Goal: Information Seeking & Learning: Check status

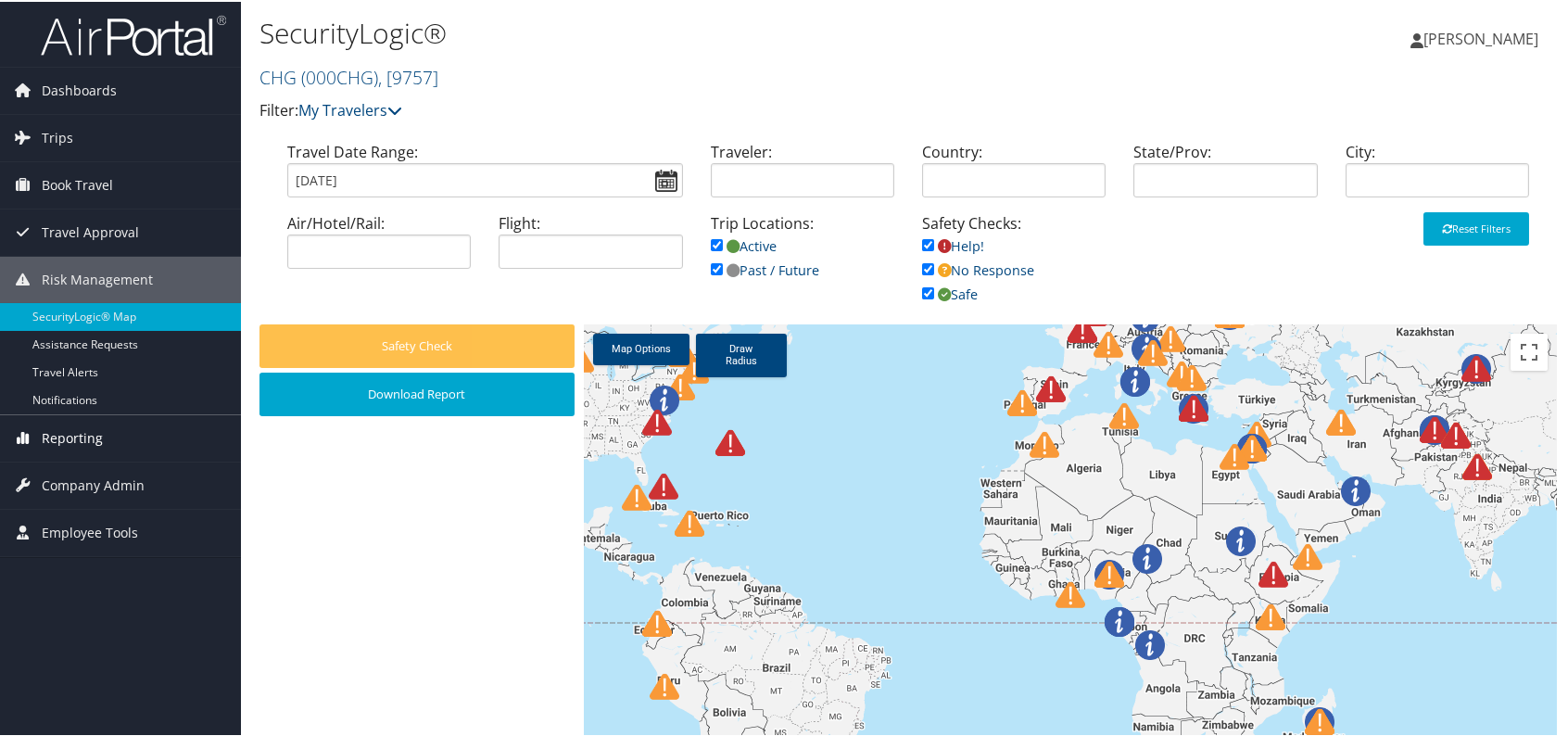
click at [80, 434] on span "Reporting" at bounding box center [72, 437] width 61 height 47
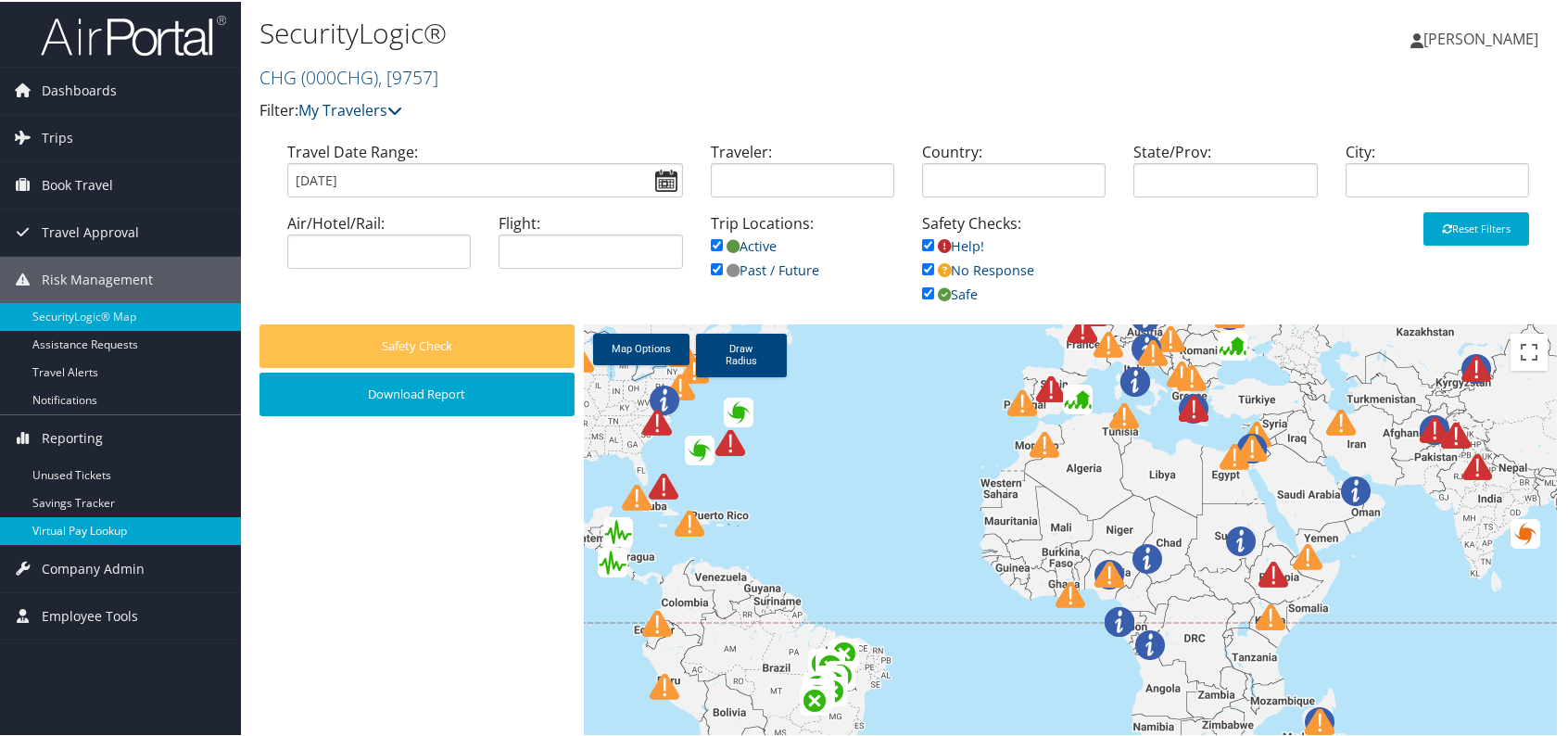
click at [87, 523] on link "Virtual Pay Lookup" at bounding box center [121, 529] width 241 height 28
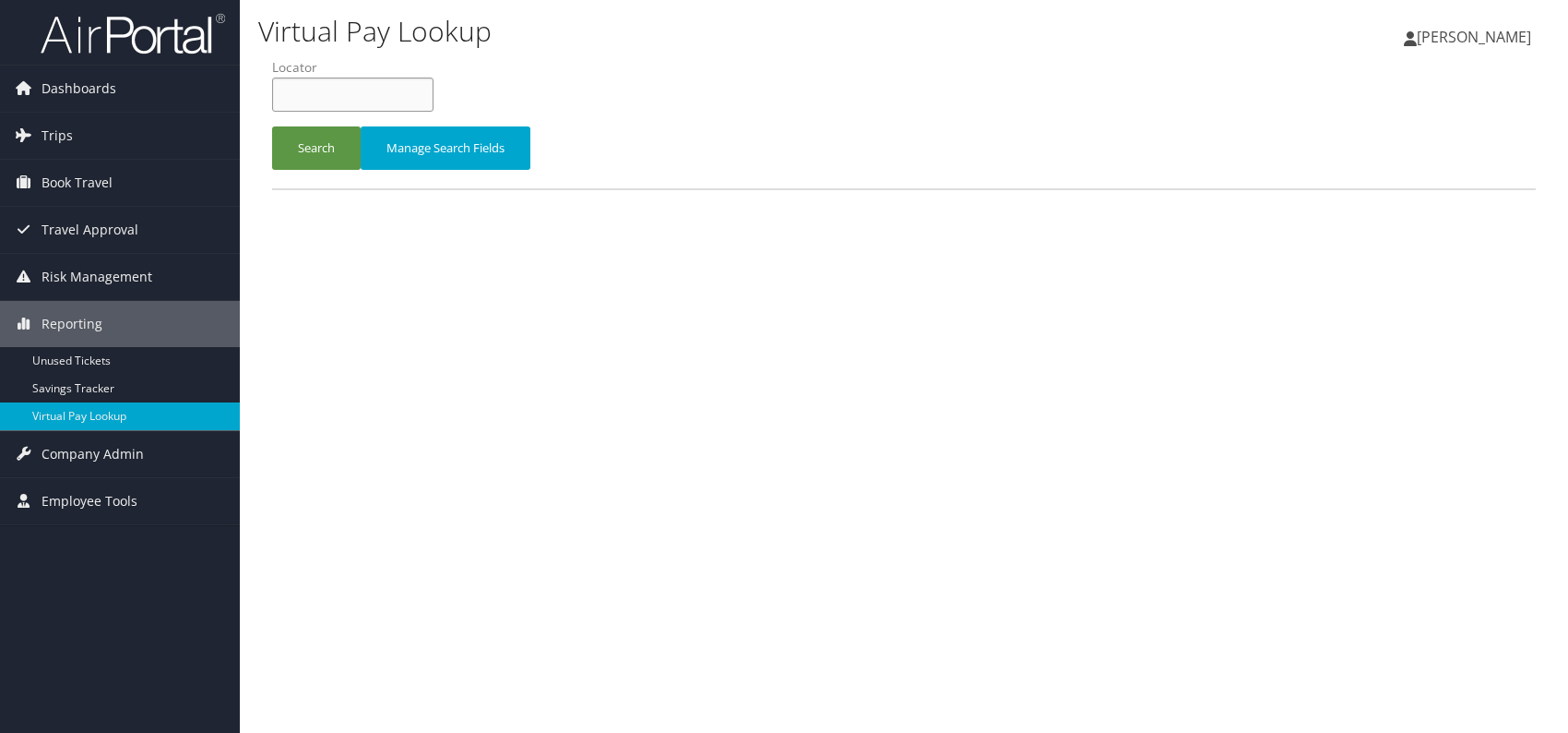
paste input "WFSYFZ"
type input "WFSYFZ"
click at [314, 149] on button "Search" at bounding box center [317, 148] width 89 height 44
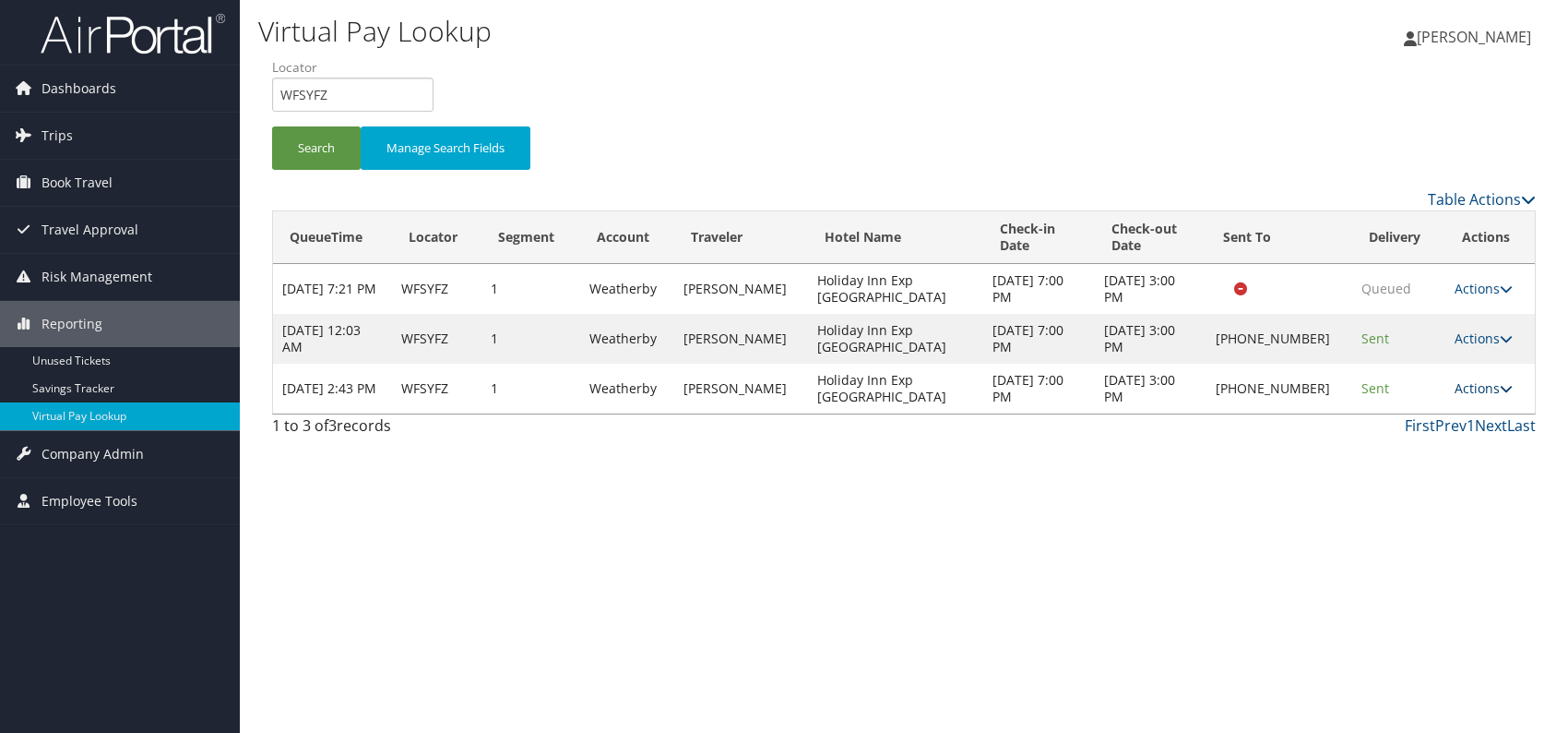
click at [1483, 382] on link "Actions" at bounding box center [1484, 388] width 58 height 17
click at [1368, 448] on icon at bounding box center [1360, 445] width 16 height 13
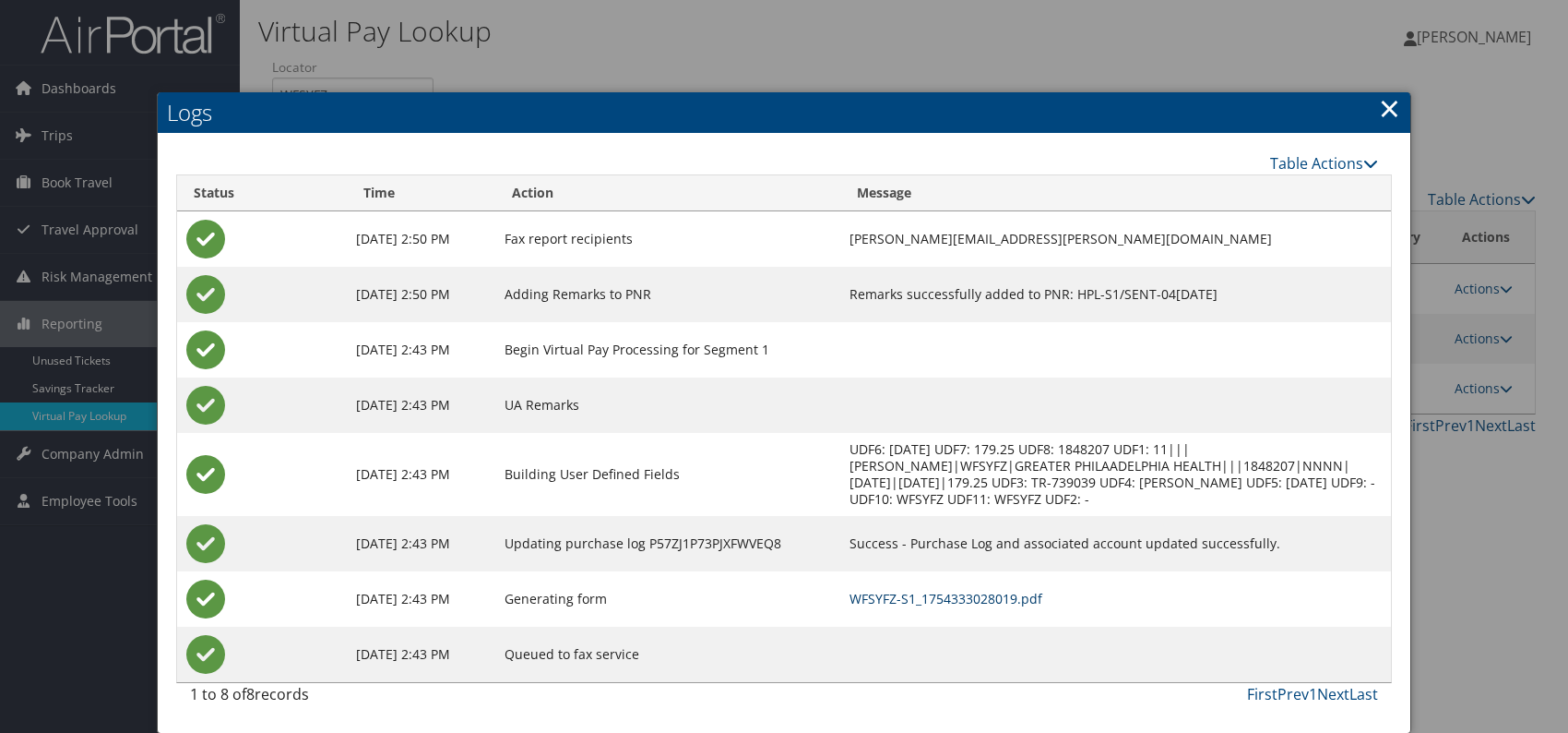
click at [991, 598] on link "WFSYFZ-S1_1754333028019.pdf" at bounding box center [946, 598] width 193 height 17
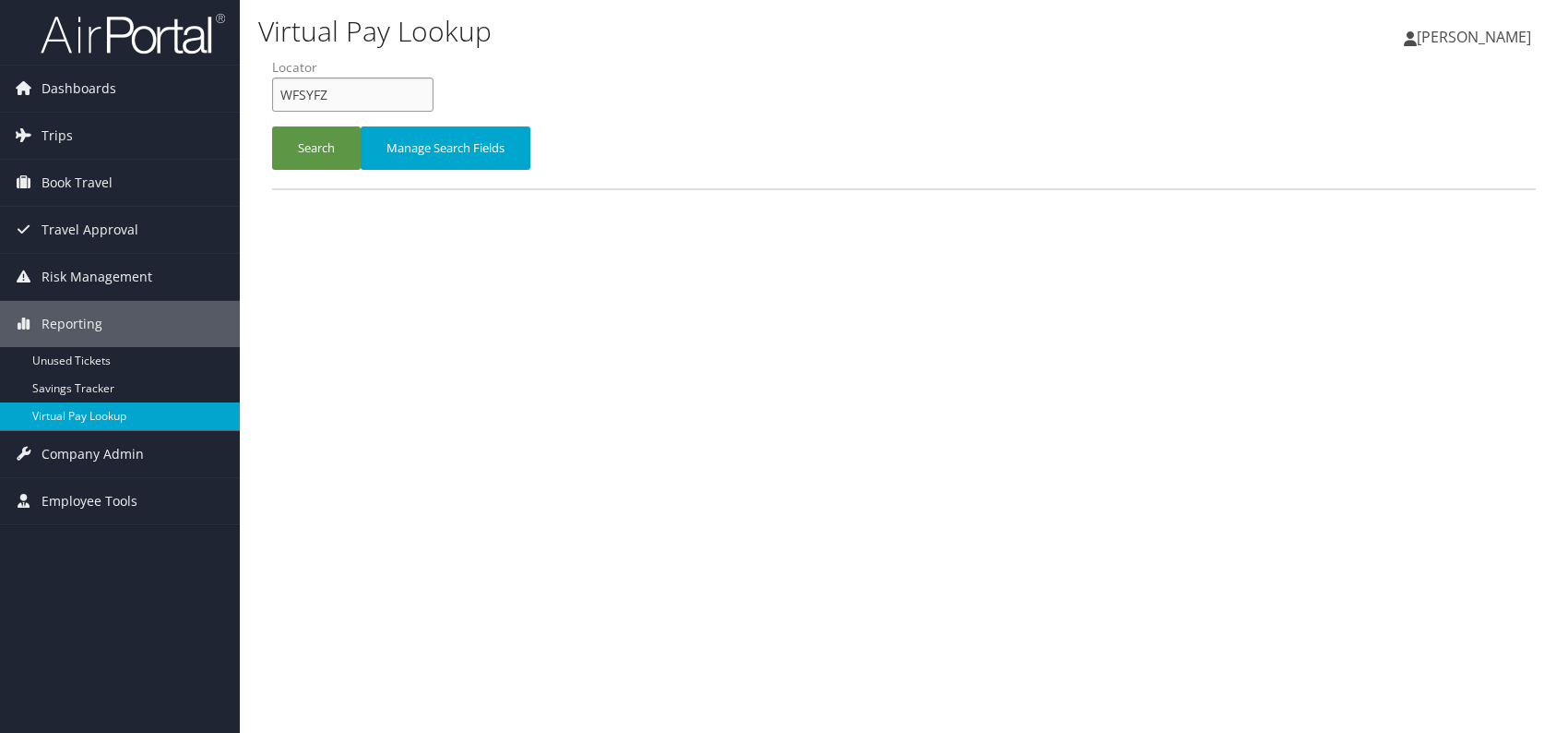
drag, startPoint x: 350, startPoint y: 98, endPoint x: 278, endPoint y: 93, distance: 72.2
click at [278, 93] on input "WFSYFZ" at bounding box center [352, 94] width 162 height 34
paste input "WSXPMX"
click at [313, 95] on input "WSXPMX" at bounding box center [352, 94] width 162 height 34
type input "WSXPMX"
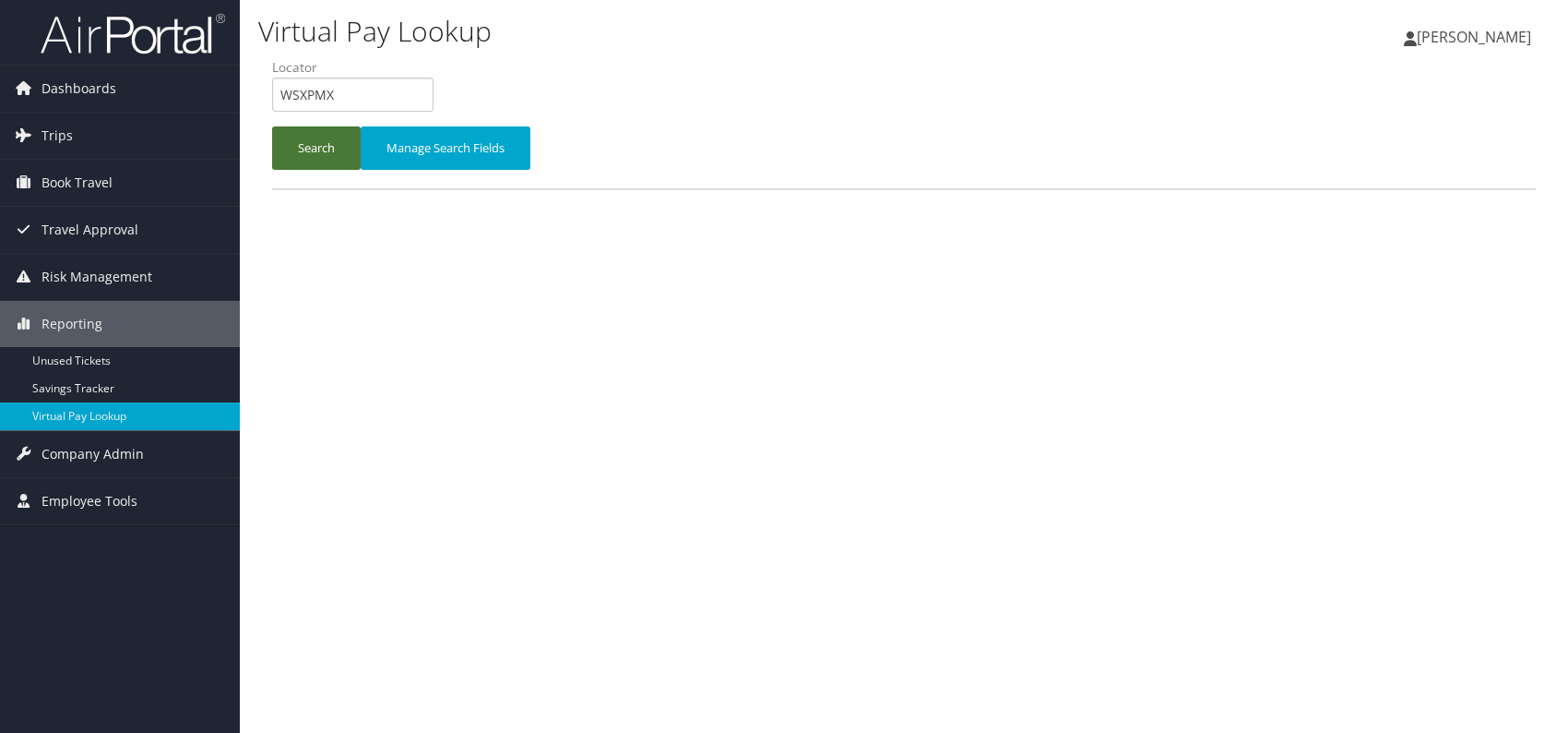
click at [316, 146] on button "Search" at bounding box center [317, 148] width 89 height 44
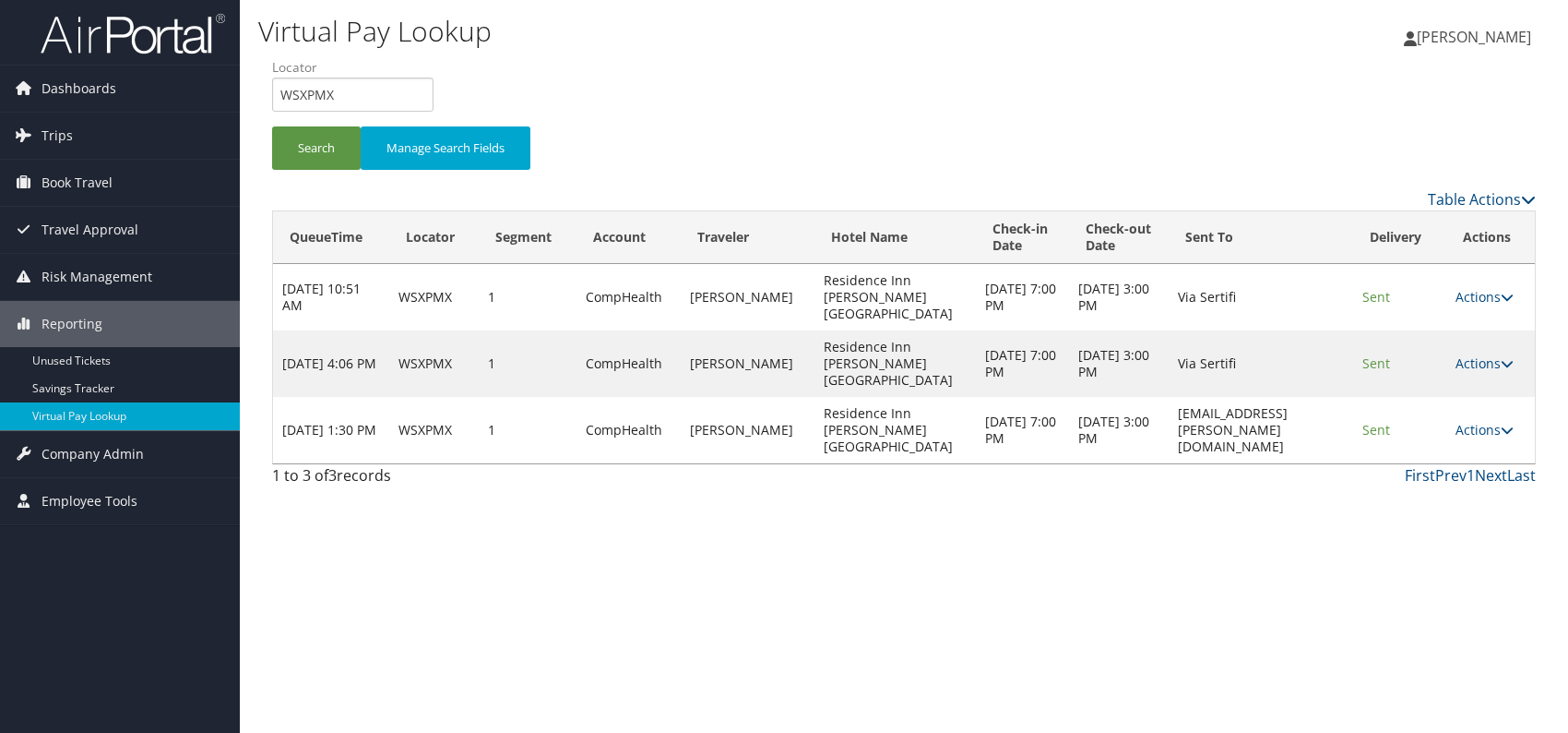
click at [1451, 397] on td "Actions Resend Logs View Itinerary" at bounding box center [1492, 430] width 89 height 67
click at [1488, 421] on link "Actions" at bounding box center [1485, 430] width 58 height 17
click at [1436, 446] on link "Logs" at bounding box center [1450, 445] width 116 height 31
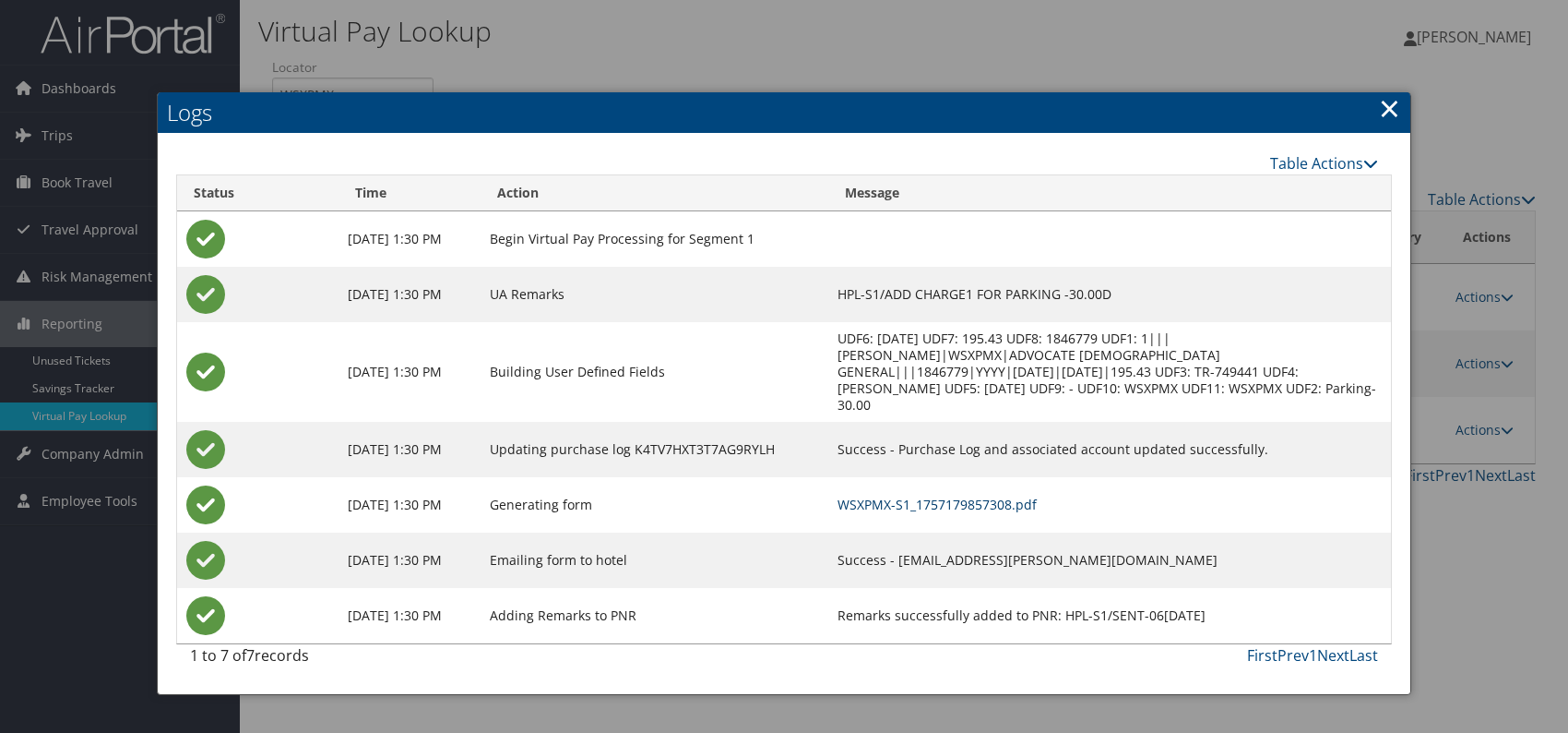
click at [1037, 496] on link "WSXPMX-S1_1757179857308.pdf" at bounding box center [937, 504] width 199 height 17
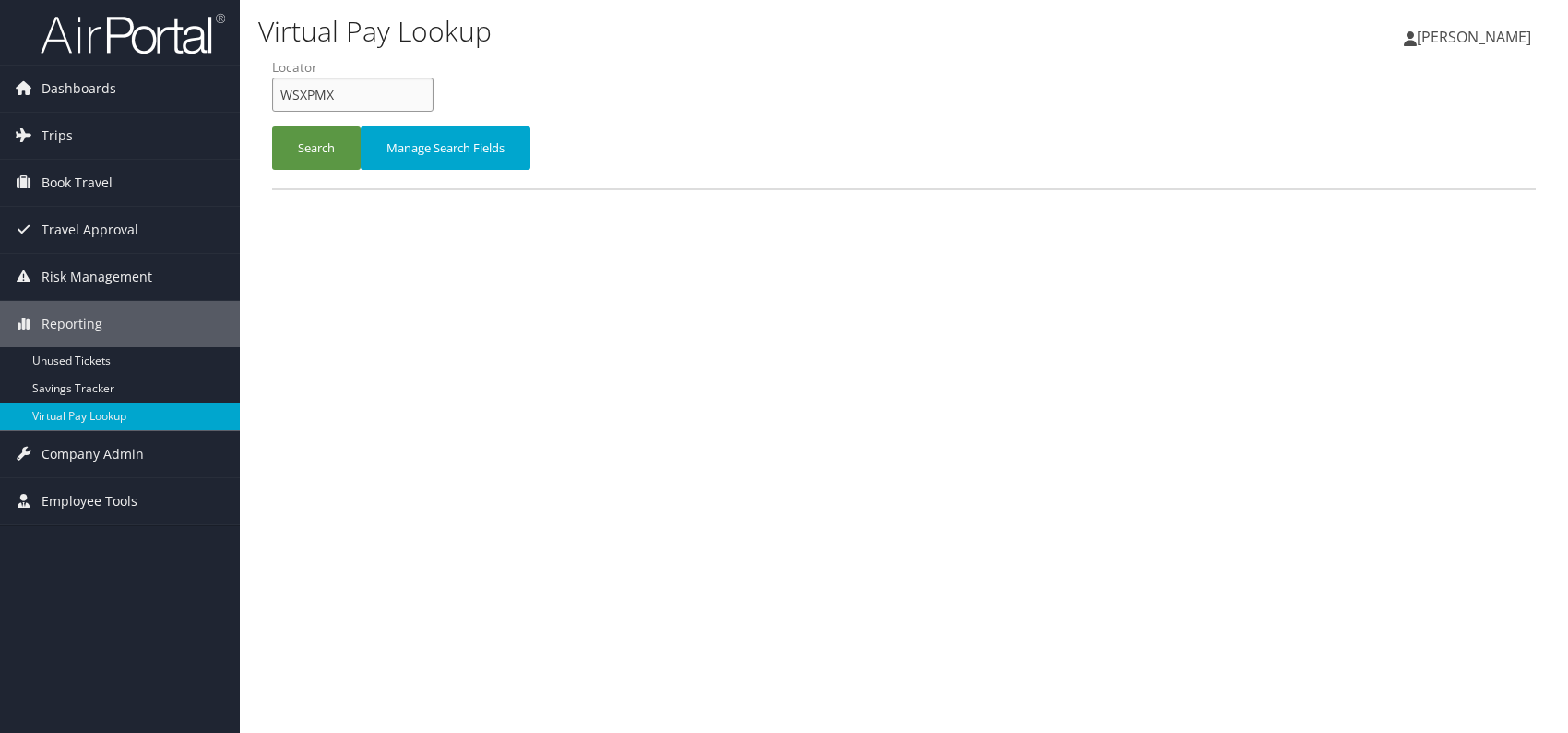
drag, startPoint x: 358, startPoint y: 98, endPoint x: 274, endPoint y: 103, distance: 84.1
click at [274, 103] on input "WSXPMX" at bounding box center [352, 94] width 162 height 34
paste input "UGSUNG"
type input "UGSUNG"
click at [309, 145] on button "Search" at bounding box center [317, 148] width 89 height 44
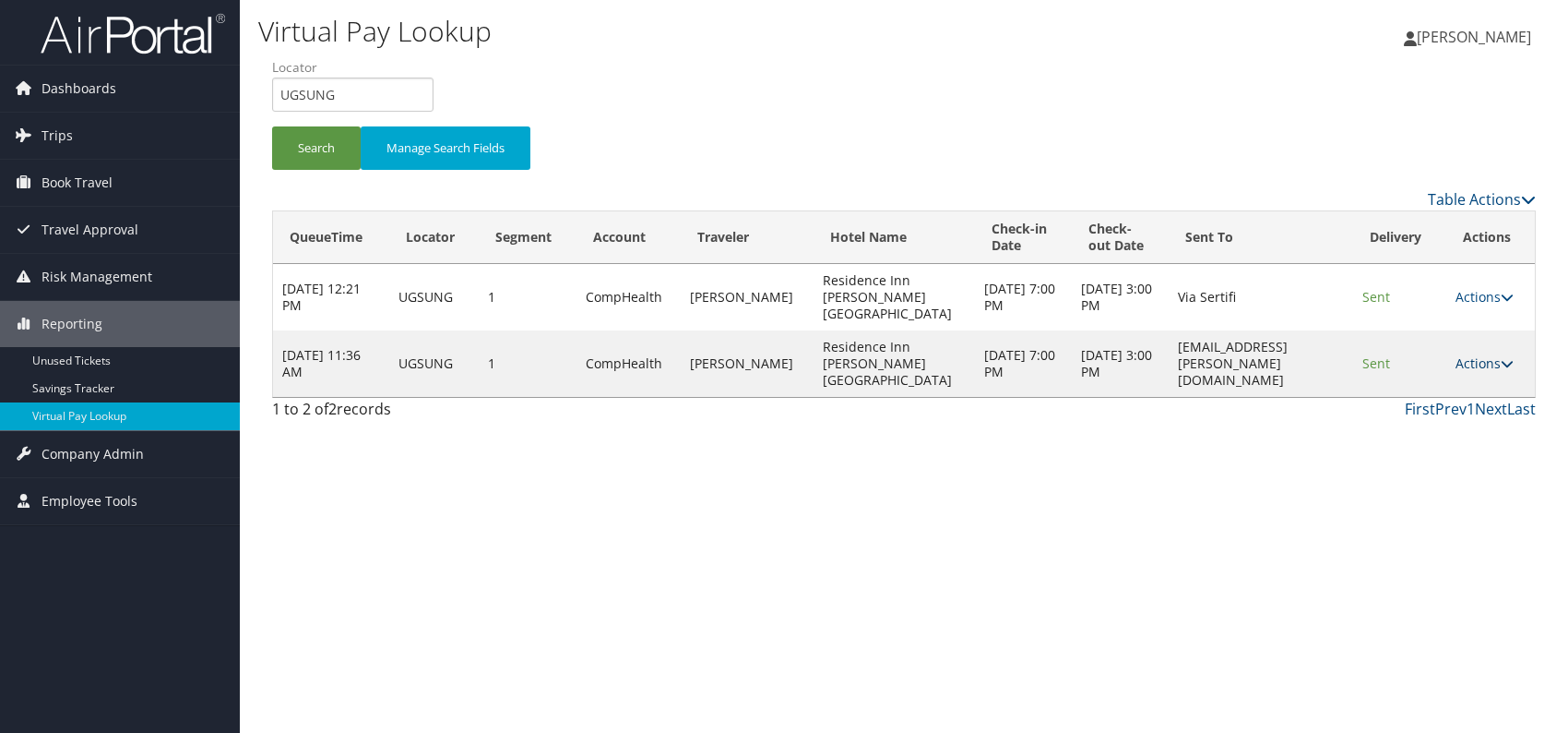
click at [1492, 354] on link "Actions" at bounding box center [1485, 363] width 58 height 17
click at [1417, 400] on link "Logs" at bounding box center [1450, 396] width 116 height 31
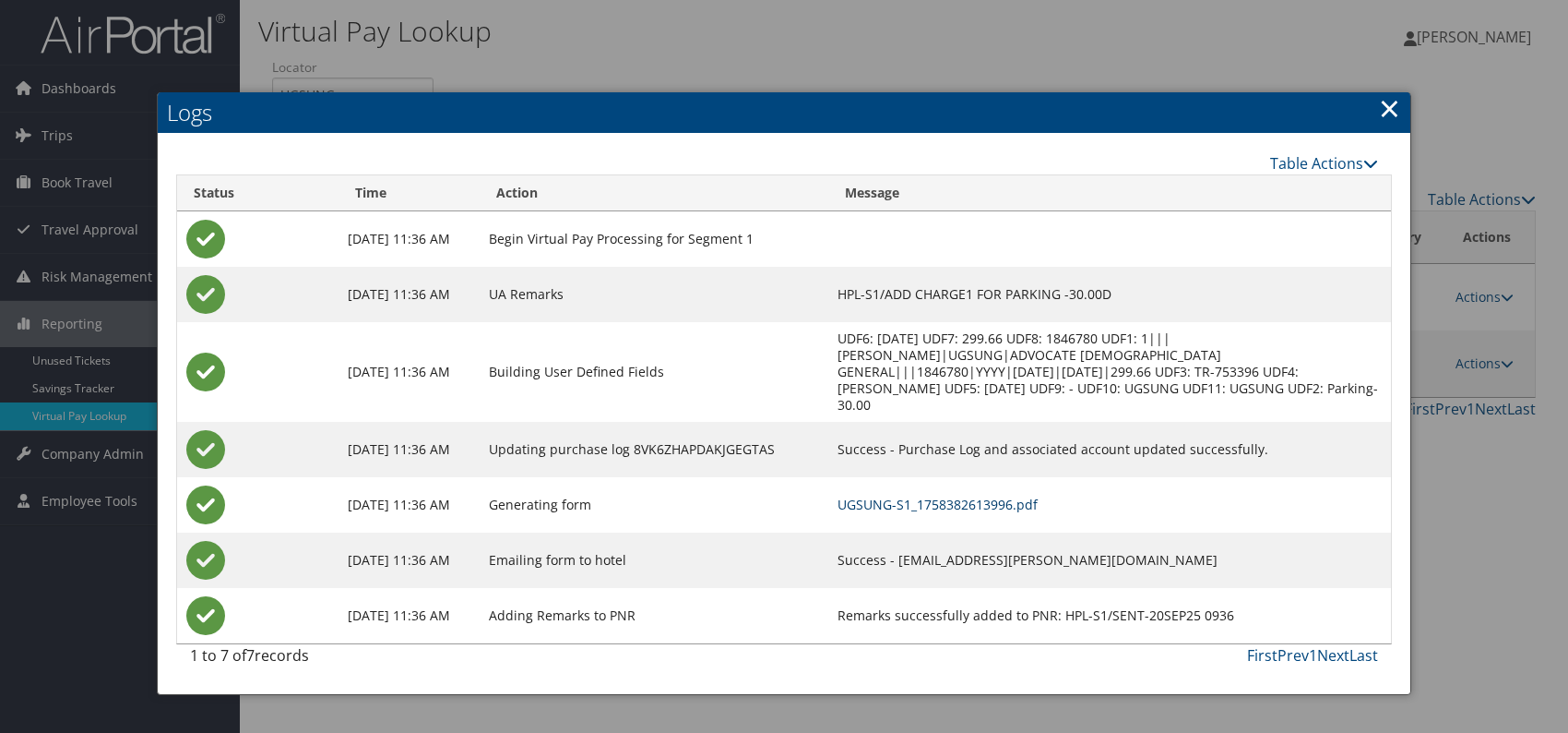
click at [978, 496] on link "UGSUNG-S1_1758382613996.pdf" at bounding box center [937, 504] width 200 height 17
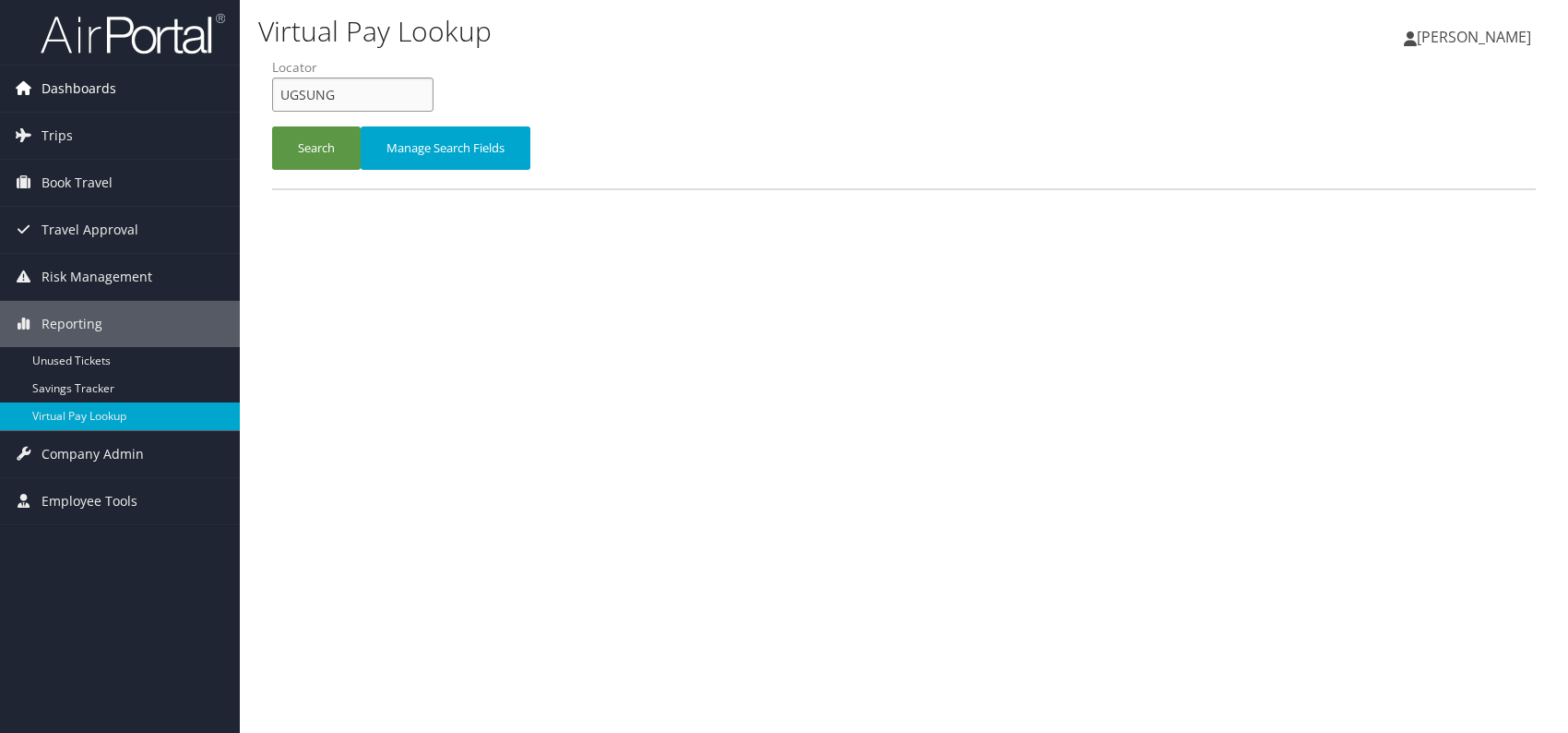
drag, startPoint x: 306, startPoint y: 87, endPoint x: 196, endPoint y: 104, distance: 111.3
click at [196, 104] on div "Dashboards AirPortal 360™ (Manager) AirPortal 360™ (Agent) My Travel Dashboard …" at bounding box center [784, 366] width 1568 height 733
paste input "MESSVK"
click at [309, 93] on input "MESSVK" at bounding box center [352, 94] width 162 height 34
type input "MESSVK"
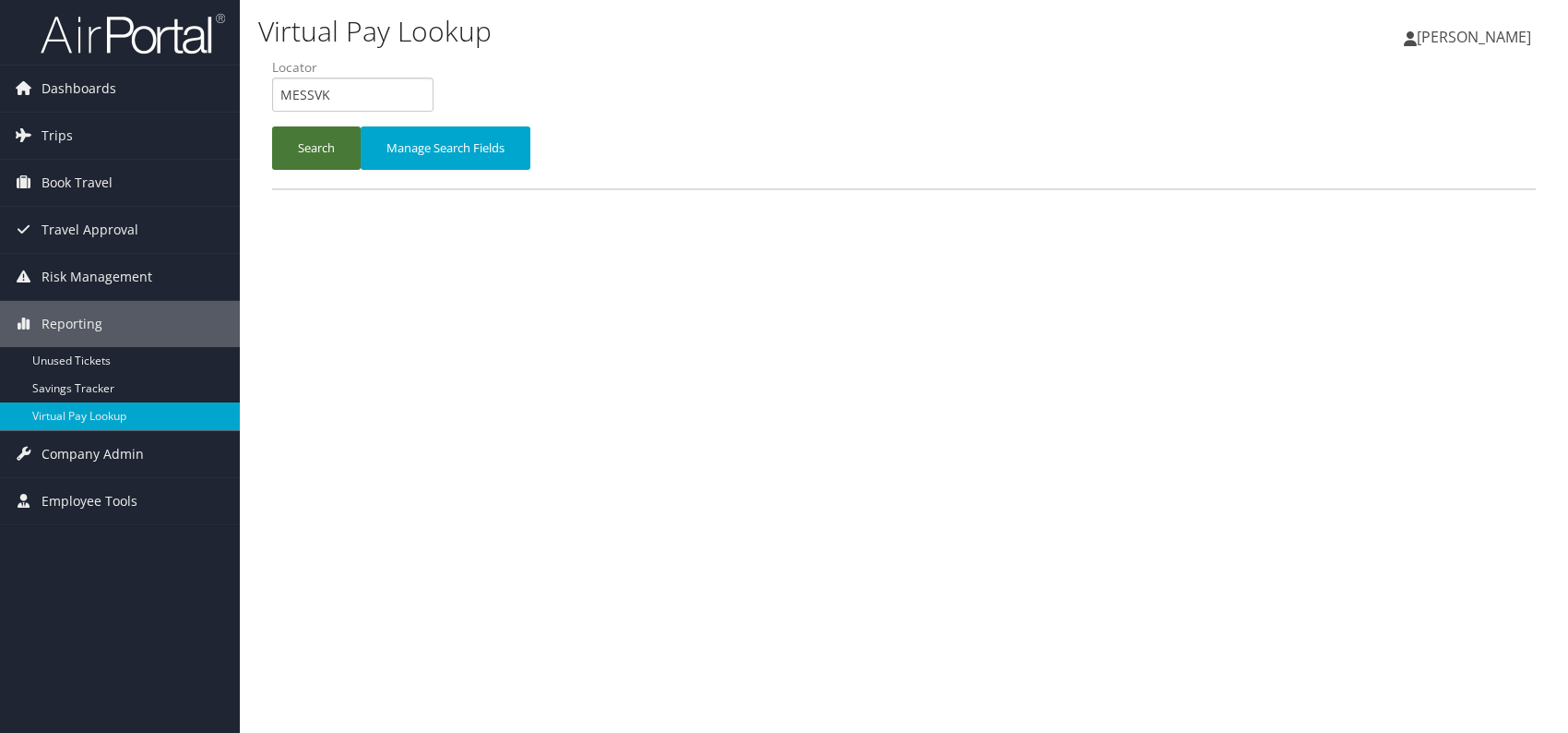
click at [304, 137] on button "Search" at bounding box center [317, 148] width 89 height 44
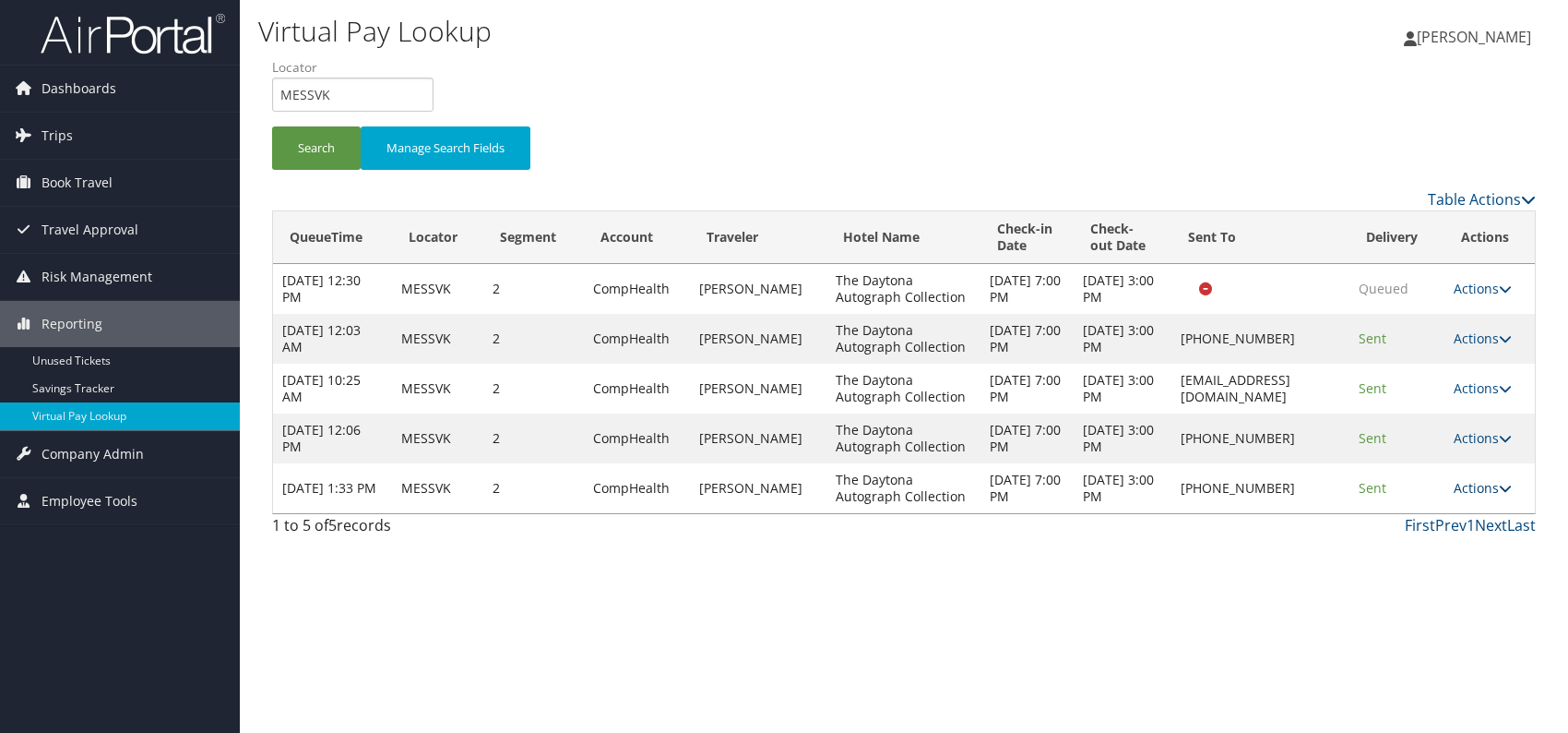
click at [1489, 486] on link "Actions" at bounding box center [1483, 488] width 58 height 17
click at [1408, 548] on link "Logs" at bounding box center [1429, 545] width 158 height 31
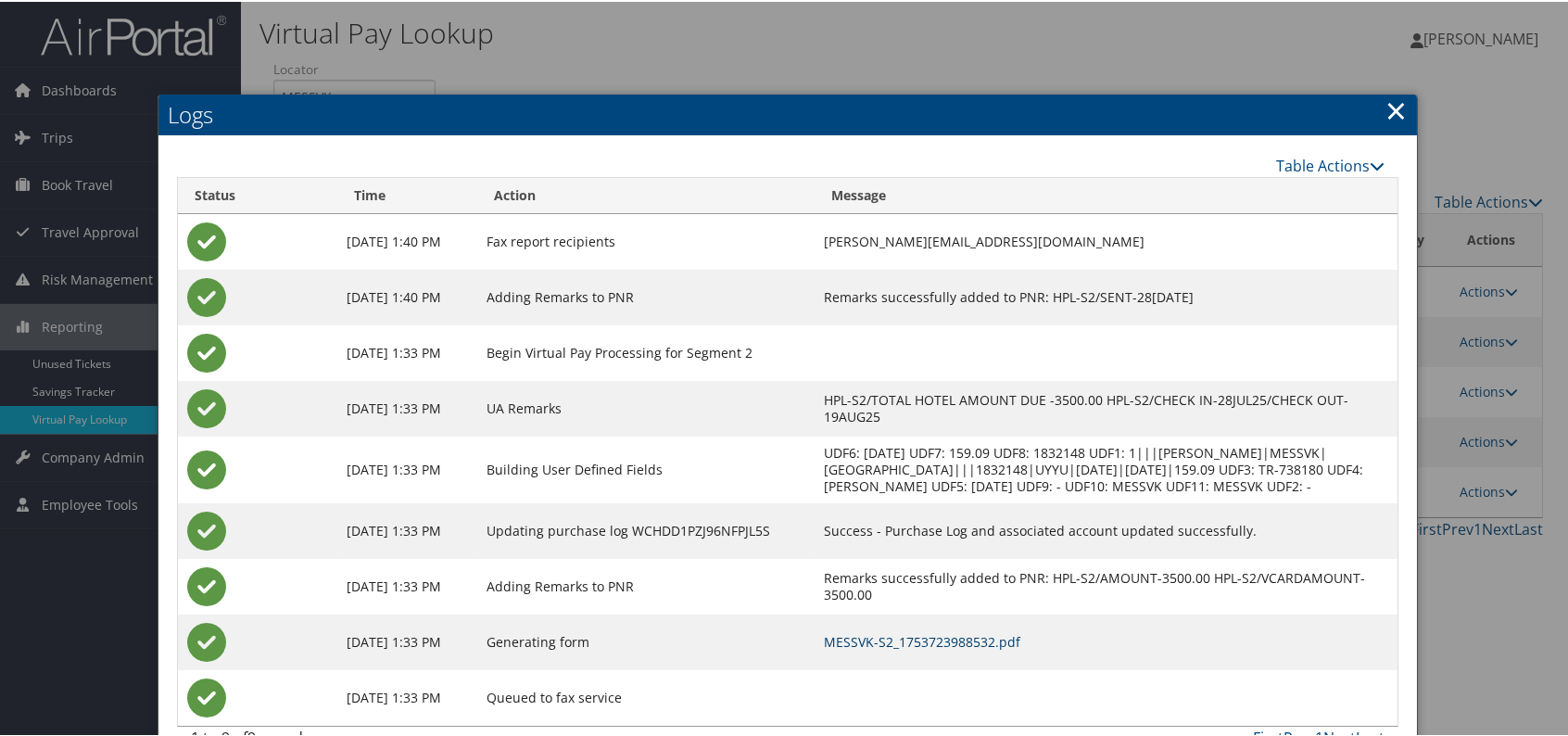
click at [962, 648] on link "MESSVK-S2_1753723988532.pdf" at bounding box center [922, 640] width 196 height 18
